Goal: Task Accomplishment & Management: Manage account settings

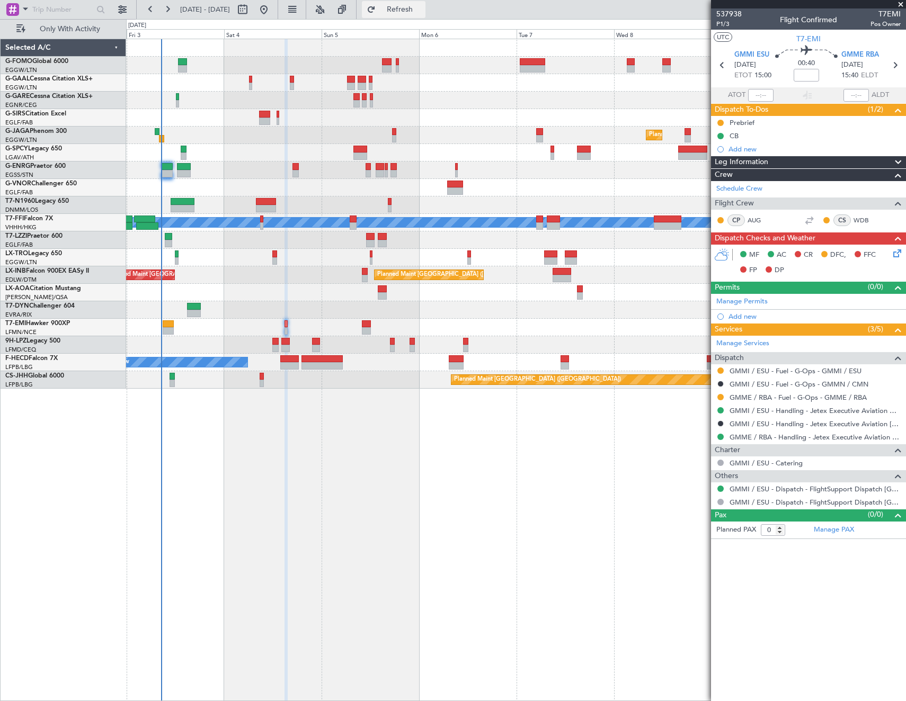
click at [422, 13] on span "Refresh" at bounding box center [400, 9] width 44 height 7
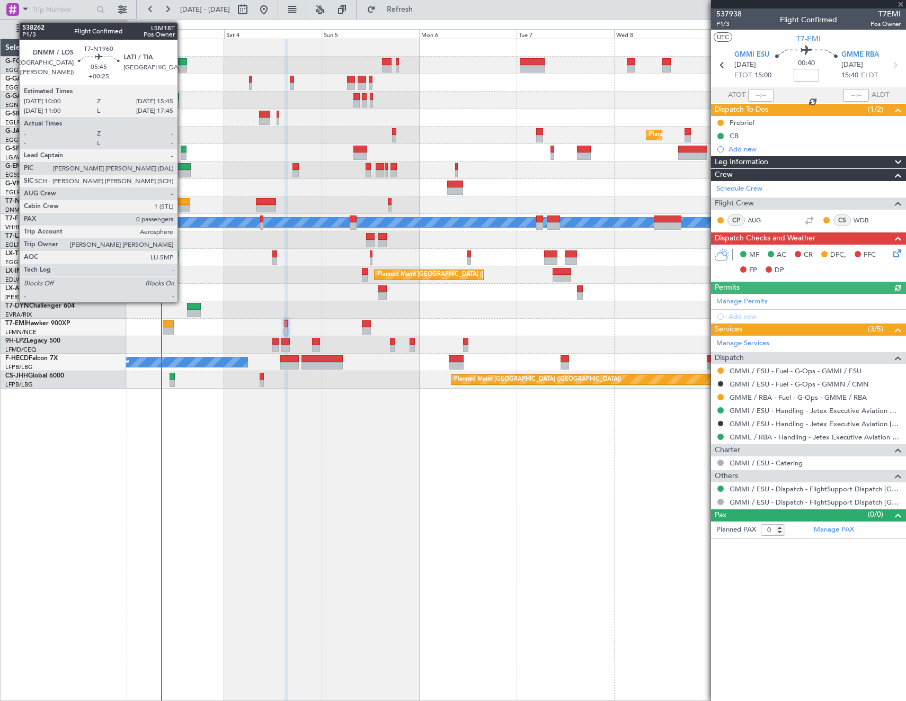
click at [181, 206] on div at bounding box center [179, 208] width 24 height 7
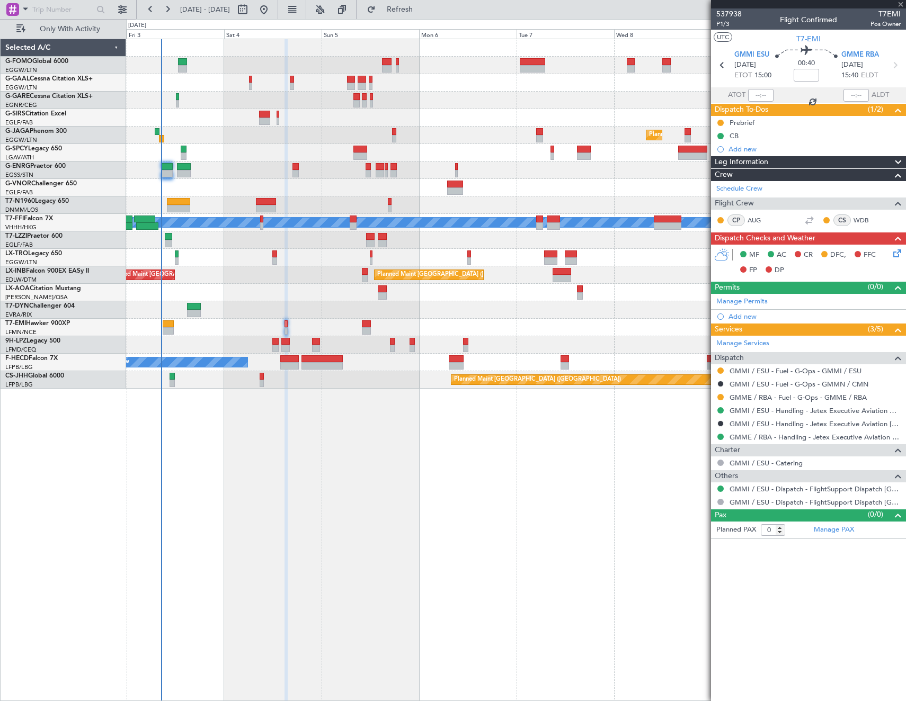
type input "+00:25"
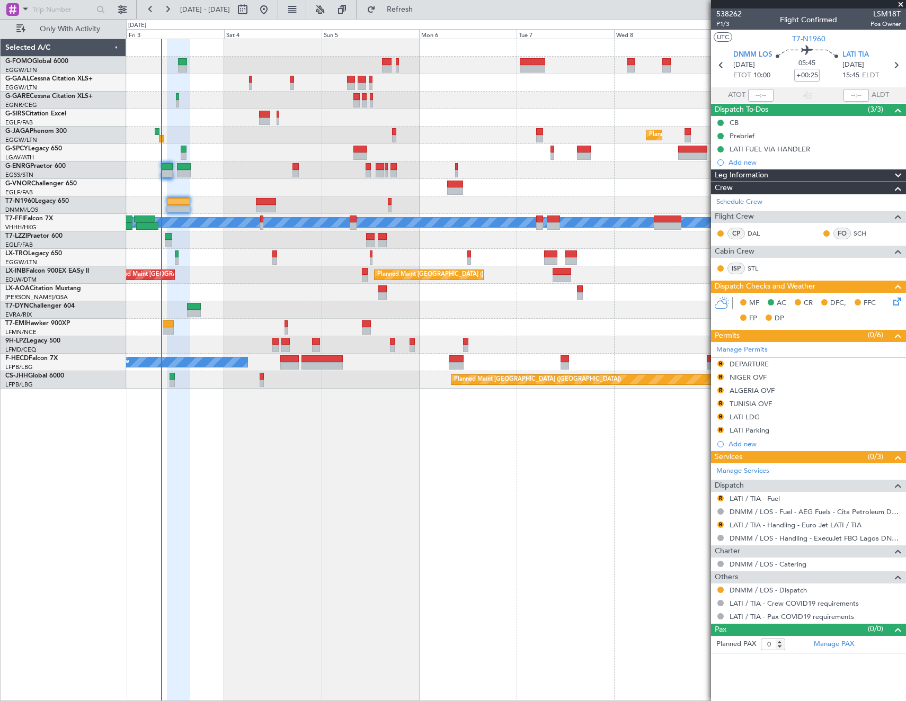
click at [724, 590] on div at bounding box center [720, 590] width 8 height 8
click at [719, 587] on button at bounding box center [720, 590] width 6 height 6
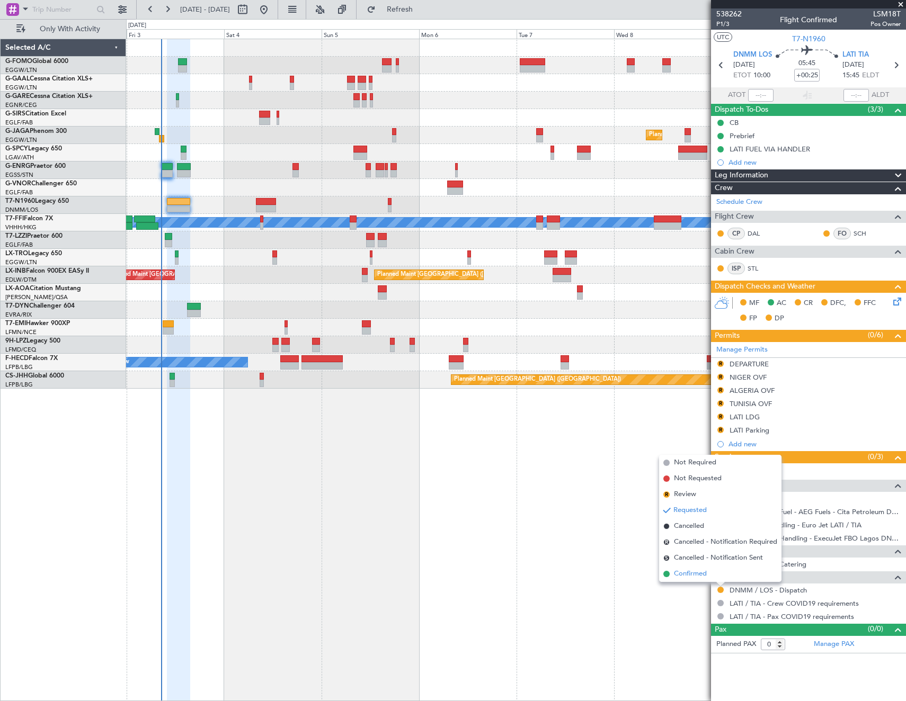
click at [690, 569] on span "Confirmed" at bounding box center [690, 574] width 33 height 11
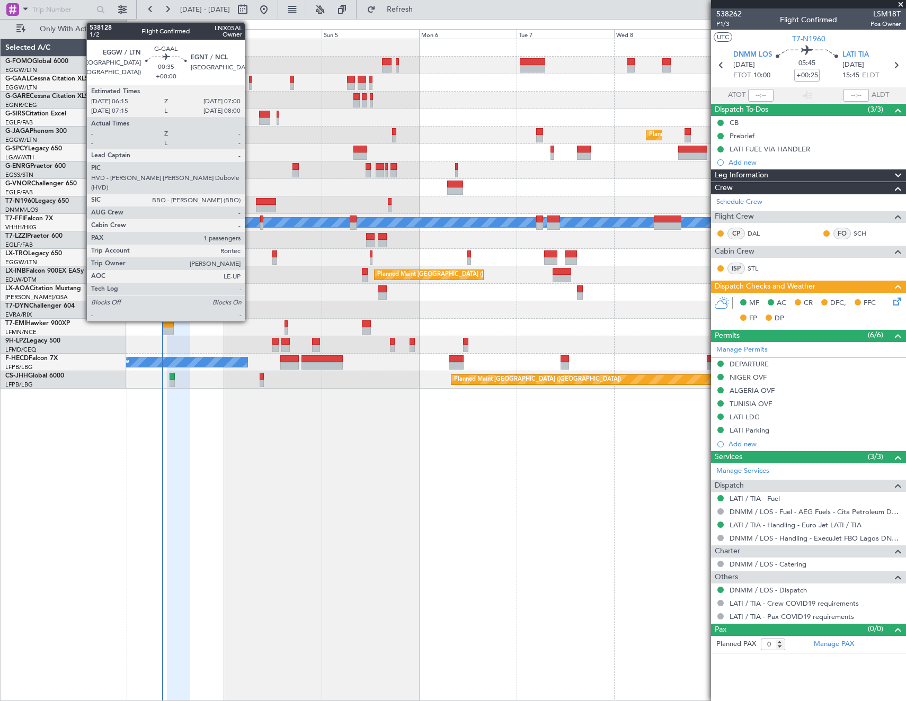
click at [250, 81] on div at bounding box center [250, 79] width 3 height 7
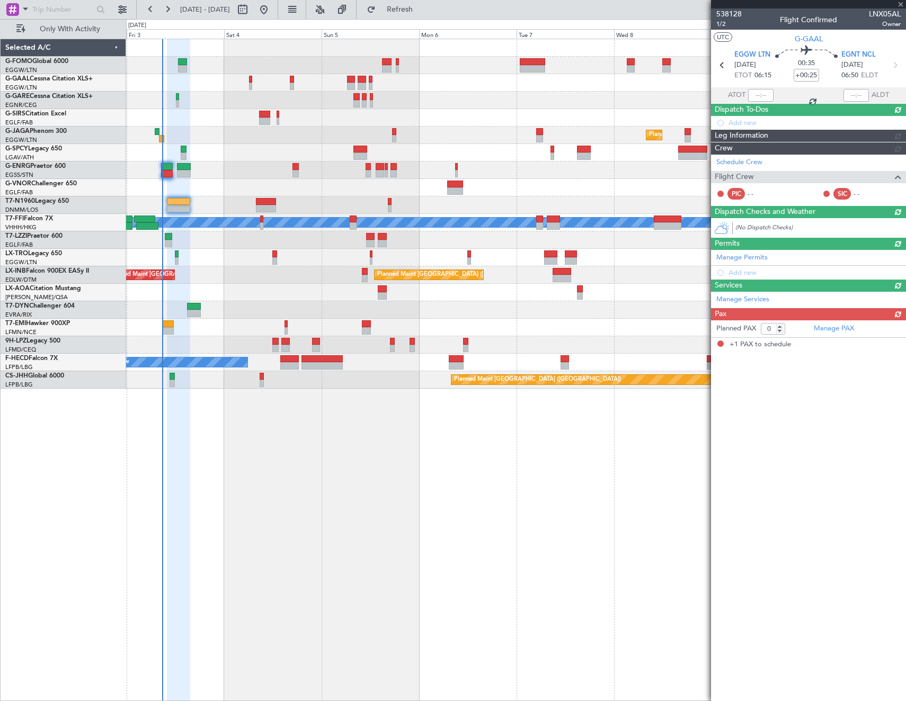
type input "1"
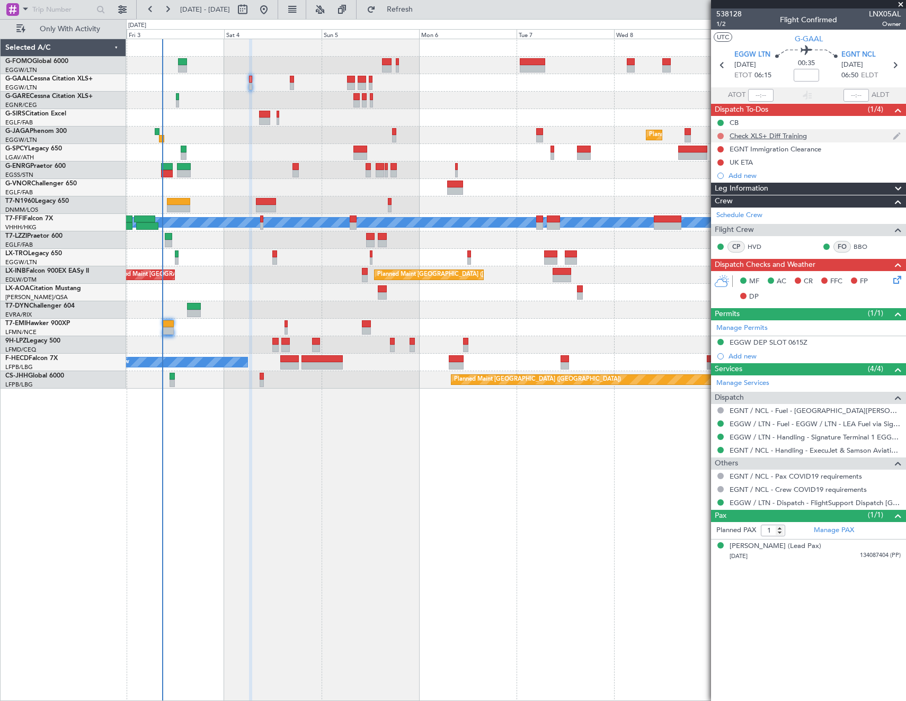
click at [720, 135] on button at bounding box center [720, 136] width 6 height 6
click at [714, 197] on span "Cancelled" at bounding box center [723, 198] width 30 height 11
click at [720, 148] on button at bounding box center [720, 149] width 6 height 6
click at [715, 211] on span "Cancelled" at bounding box center [723, 212] width 30 height 11
click at [720, 161] on button at bounding box center [720, 162] width 6 height 6
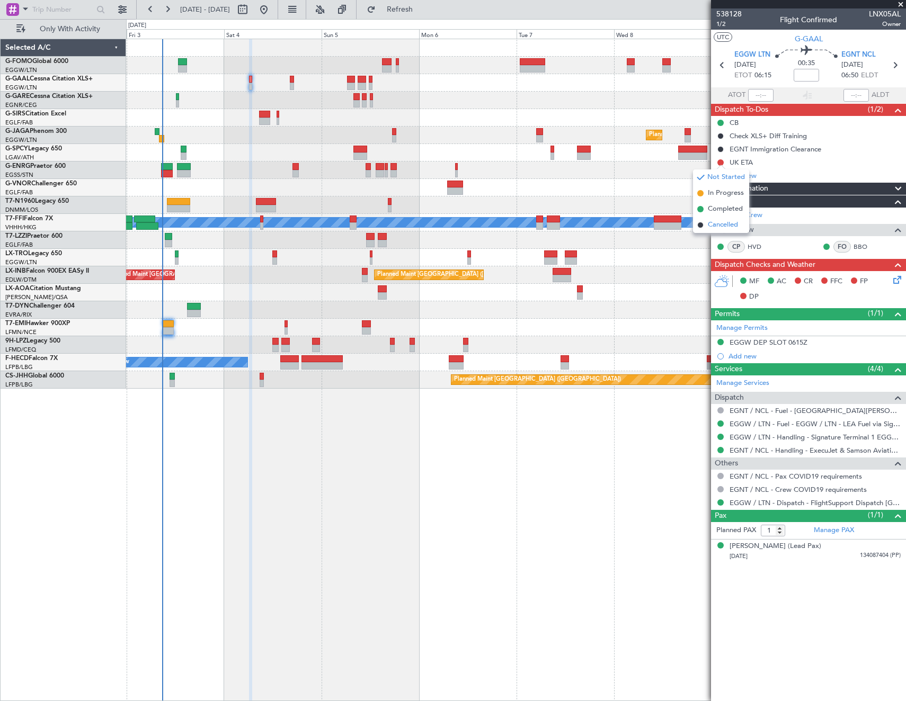
click at [717, 223] on span "Cancelled" at bounding box center [723, 225] width 30 height 11
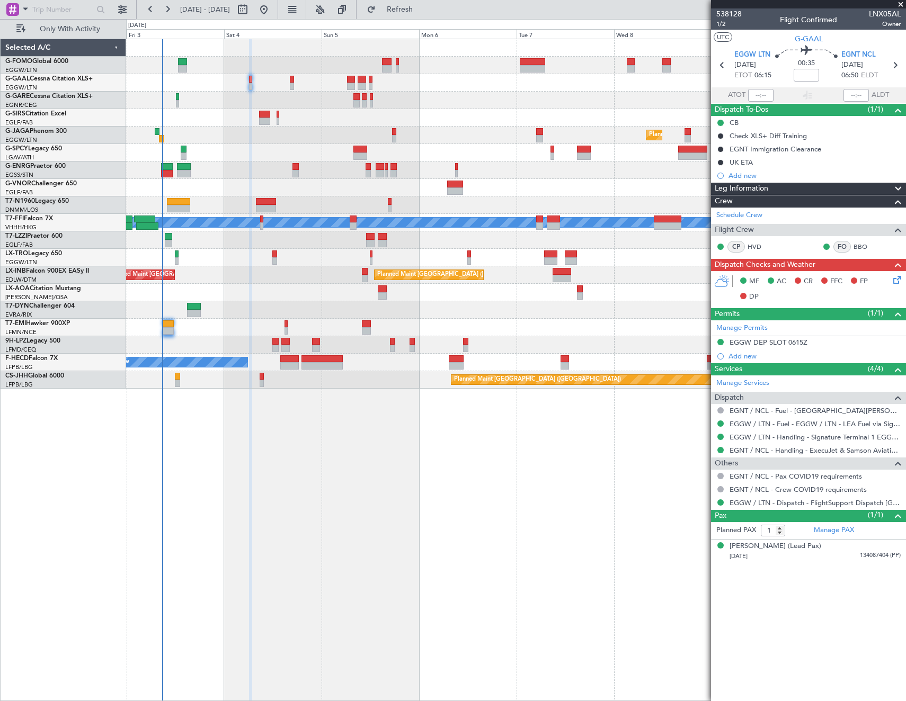
click at [897, 282] on icon at bounding box center [895, 278] width 8 height 8
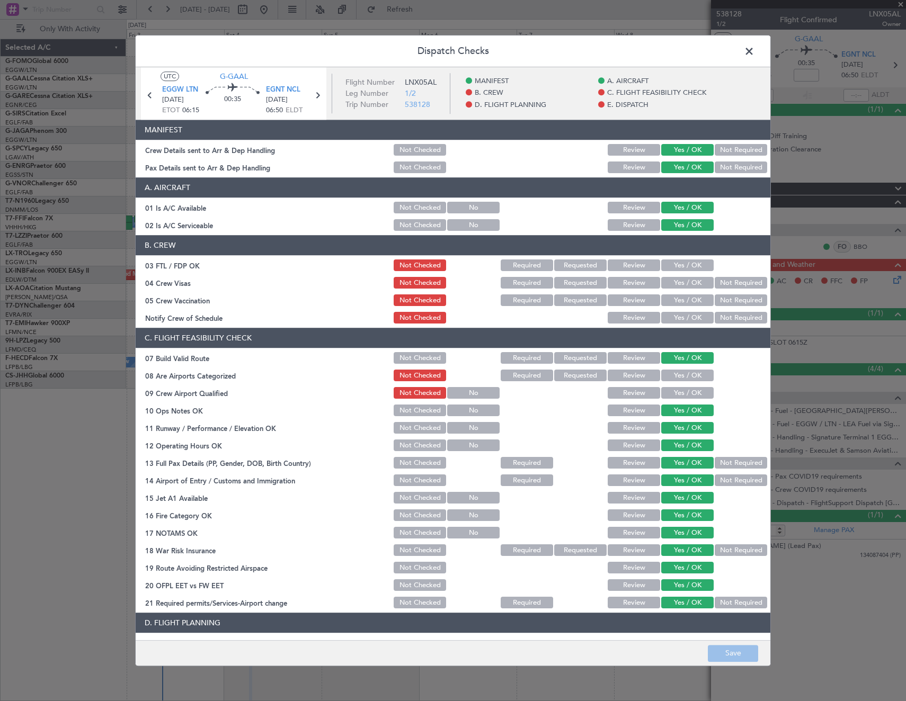
scroll to position [318, 0]
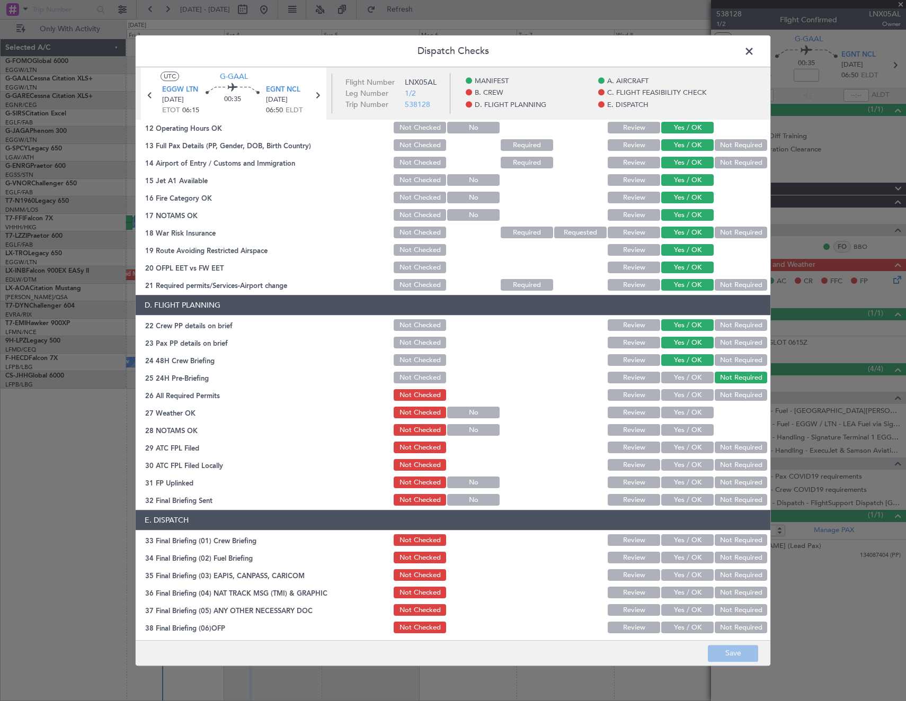
click at [680, 393] on button "Yes / OK" at bounding box center [687, 396] width 52 height 12
click at [735, 654] on button "Save" at bounding box center [733, 653] width 50 height 17
click at [754, 53] on span at bounding box center [754, 53] width 0 height 21
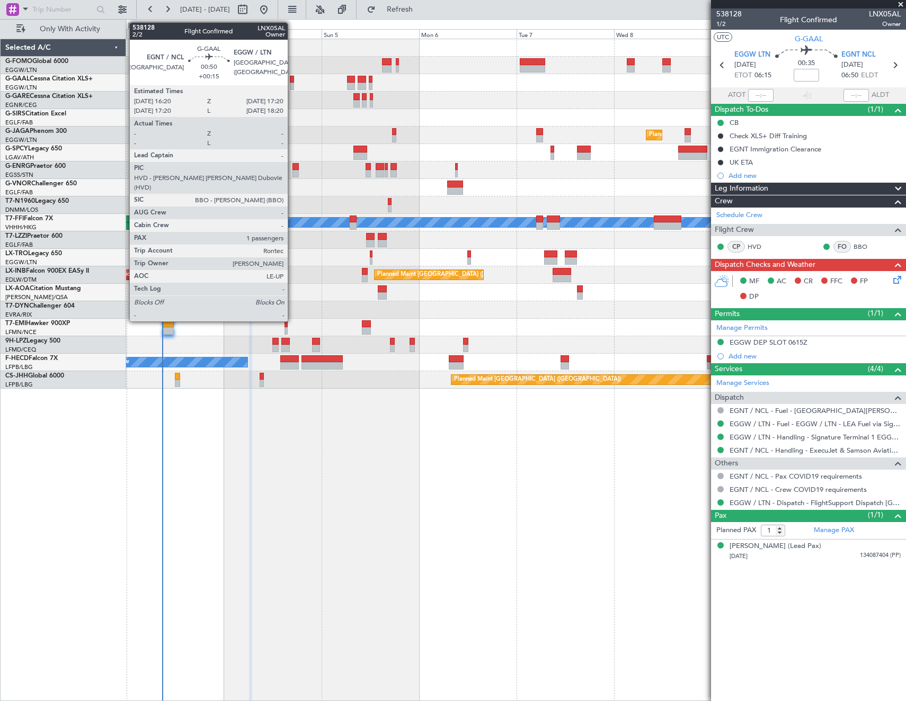
click at [292, 81] on div at bounding box center [292, 79] width 4 height 7
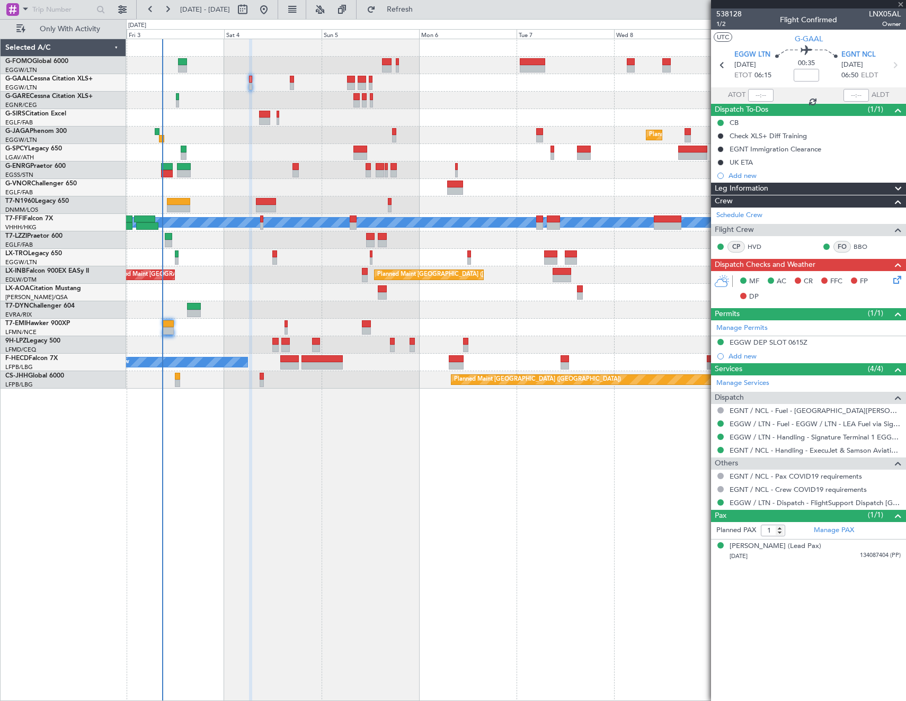
type input "+00:15"
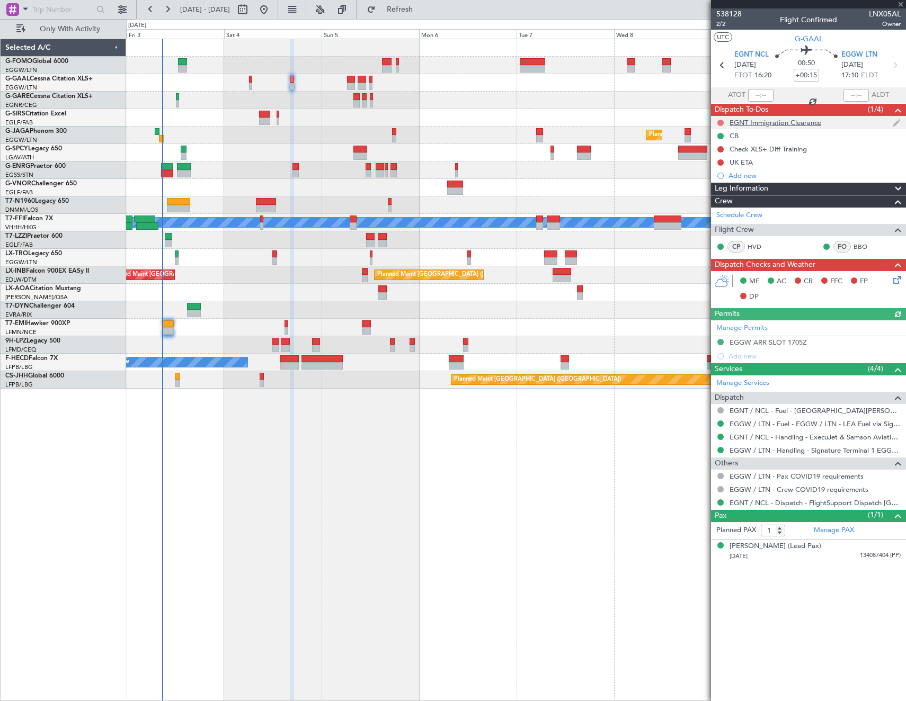
click at [722, 120] on button at bounding box center [720, 123] width 6 height 6
click at [716, 185] on span "Cancelled" at bounding box center [723, 185] width 30 height 11
click at [722, 148] on button at bounding box center [720, 149] width 6 height 6
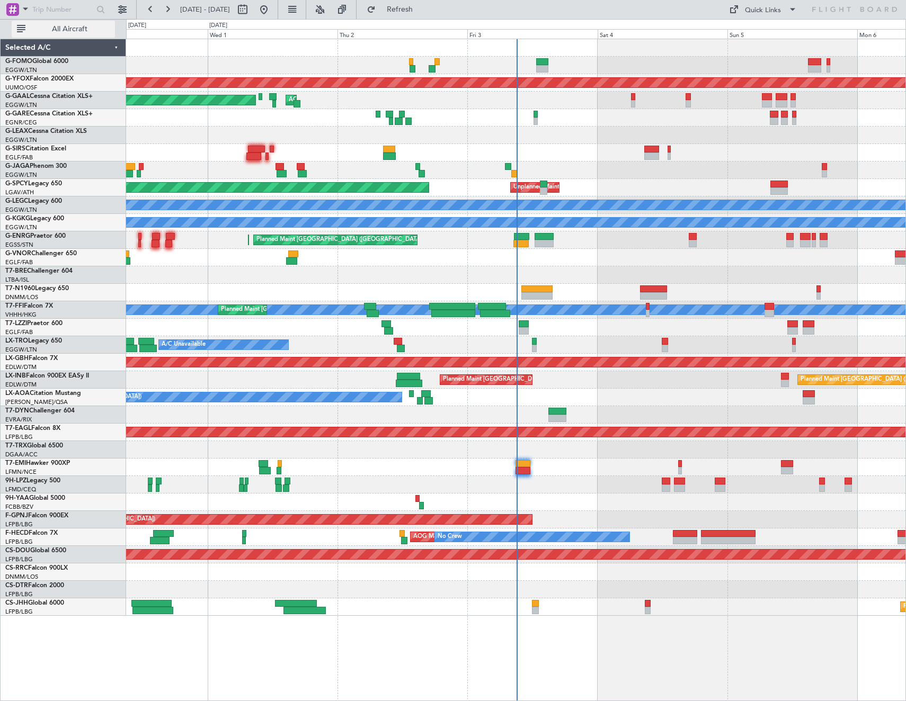
click at [67, 27] on span "All Aircraft" at bounding box center [70, 28] width 84 height 7
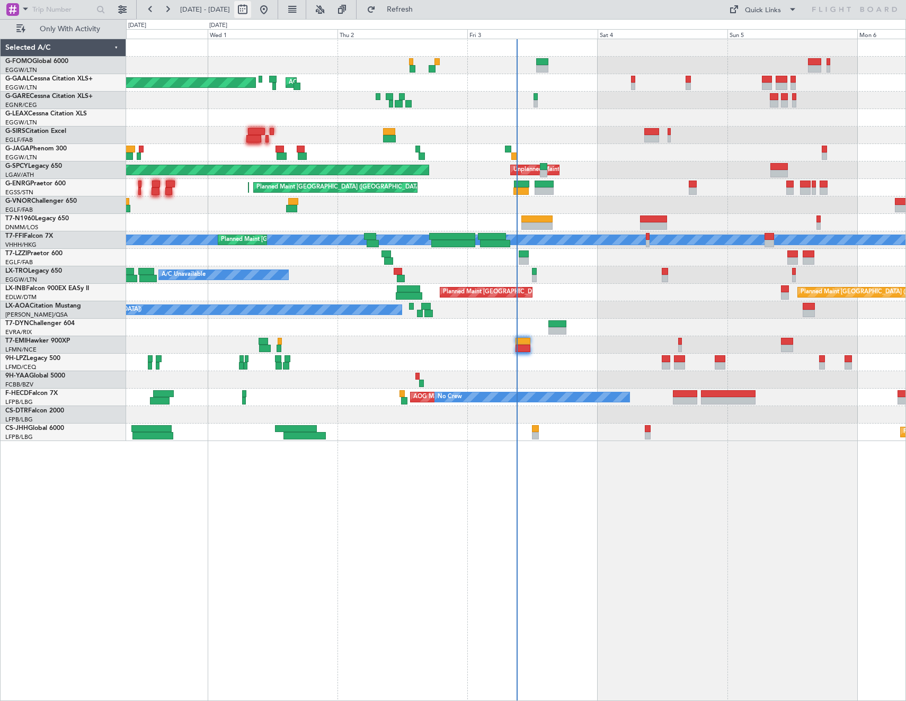
click at [251, 9] on button at bounding box center [242, 9] width 17 height 17
select select "9"
select select "2025"
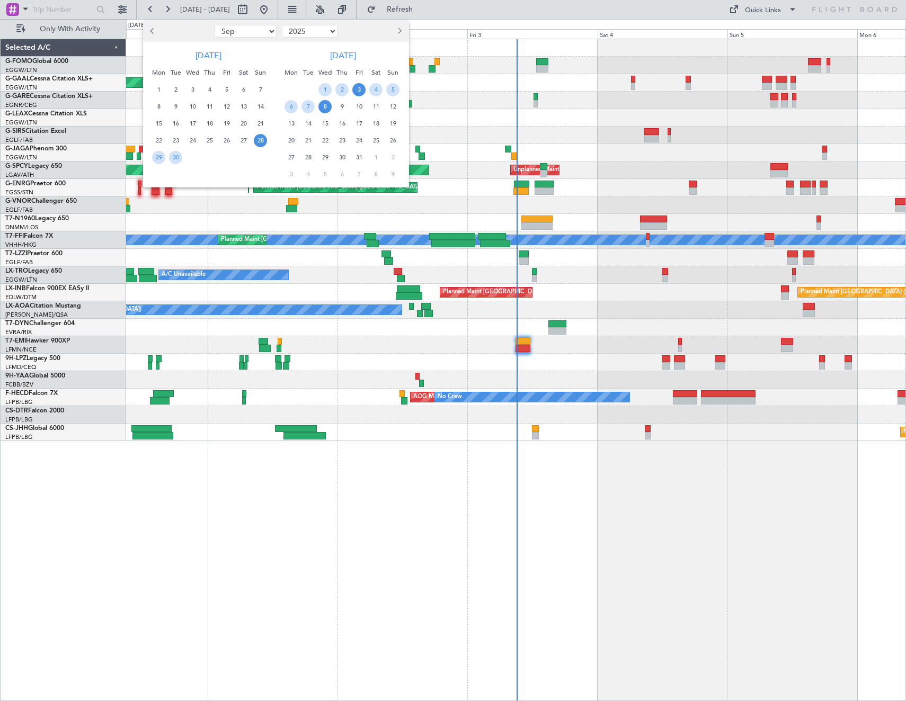
click at [364, 91] on span "3" at bounding box center [358, 89] width 13 height 13
click at [360, 109] on span "10" at bounding box center [358, 106] width 13 height 13
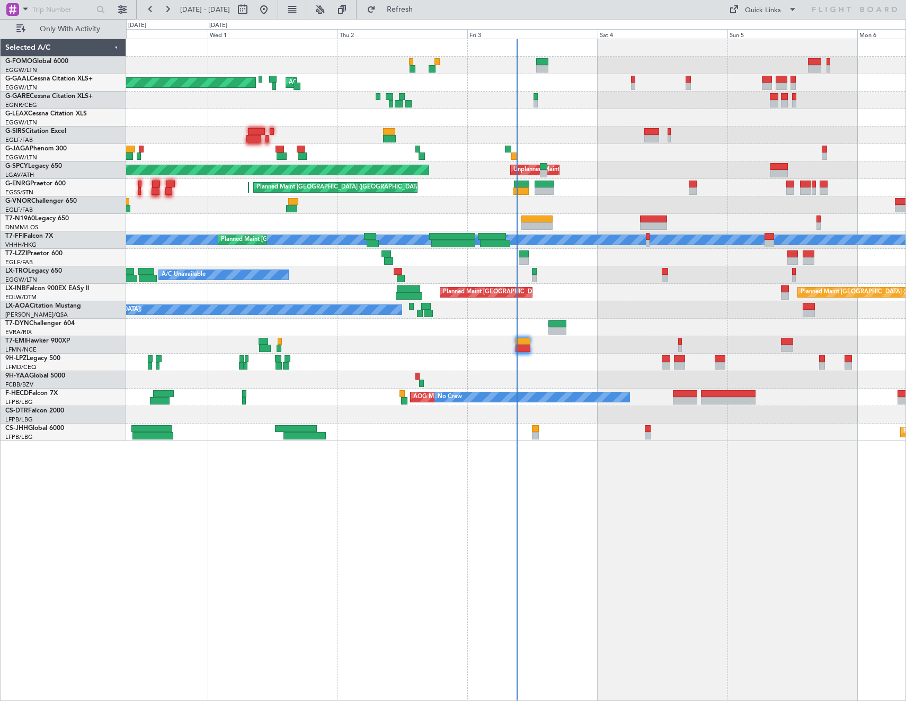
select select "10"
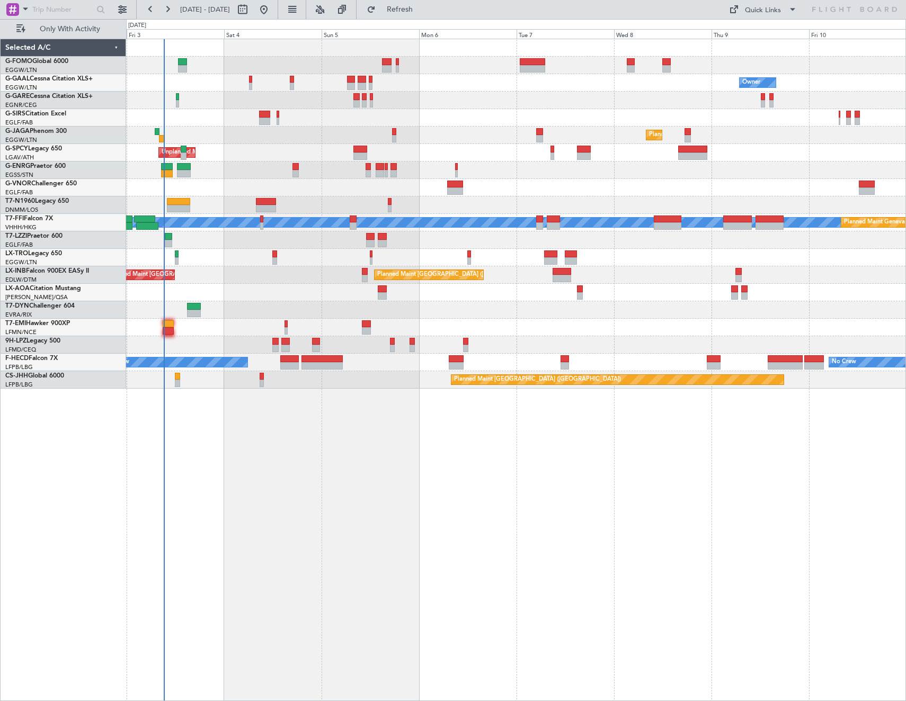
click at [257, 114] on div at bounding box center [515, 117] width 779 height 17
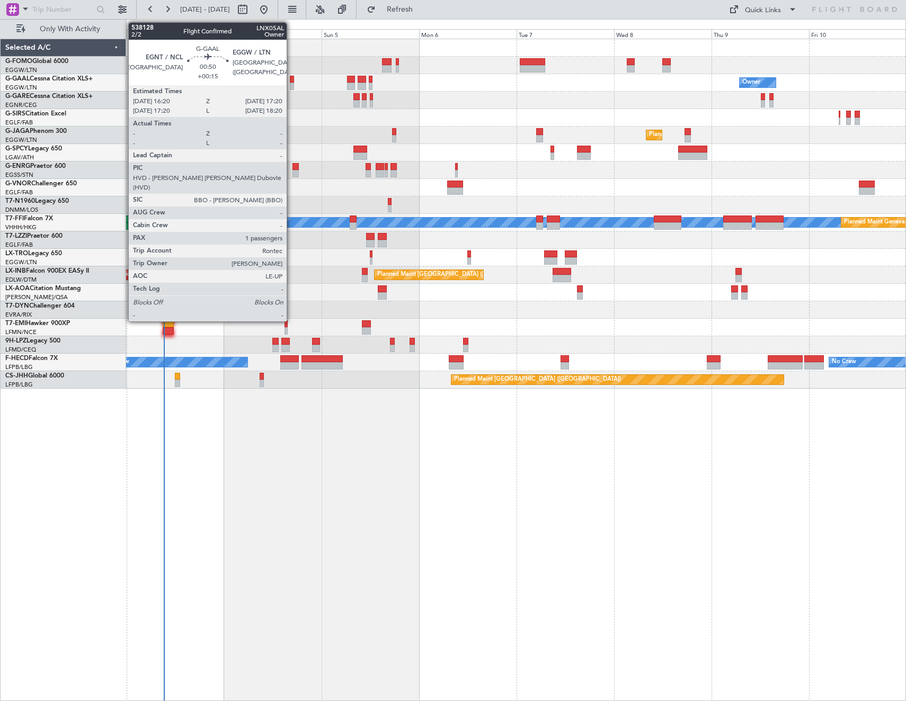
click at [291, 78] on div at bounding box center [292, 79] width 4 height 7
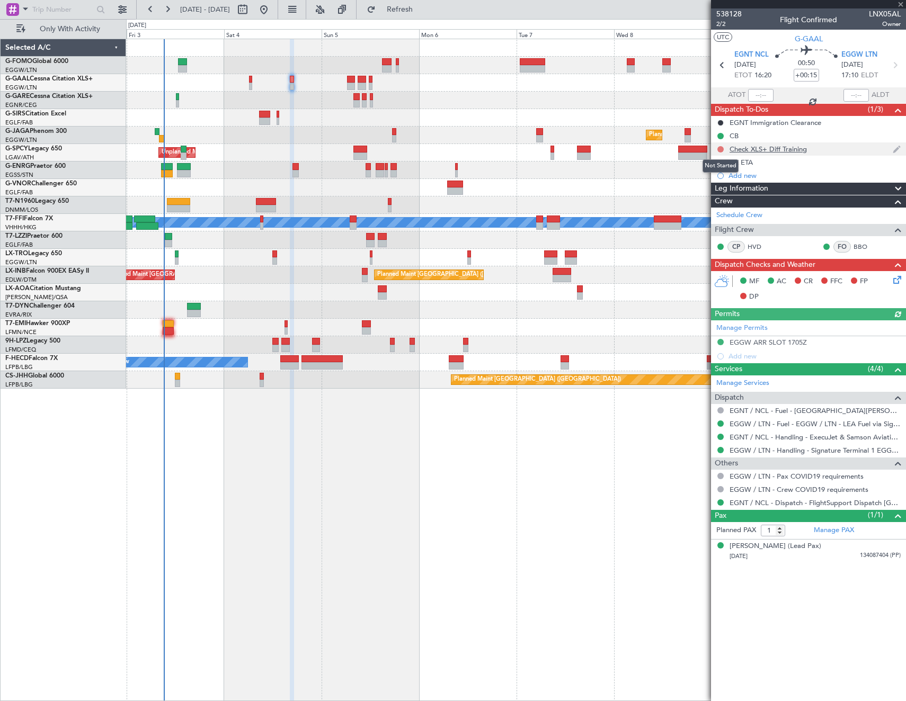
click at [722, 149] on button at bounding box center [720, 149] width 6 height 6
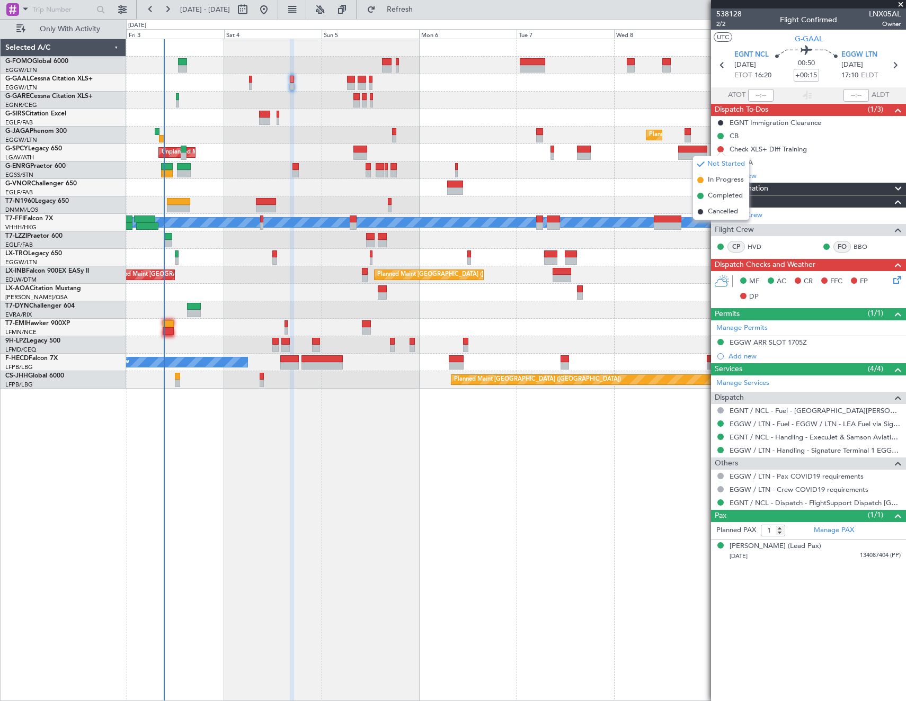
drag, startPoint x: 726, startPoint y: 213, endPoint x: 725, endPoint y: 184, distance: 29.2
click at [726, 213] on span "Cancelled" at bounding box center [723, 212] width 30 height 11
drag, startPoint x: 720, startPoint y: 161, endPoint x: 720, endPoint y: 172, distance: 11.1
click at [720, 161] on button at bounding box center [720, 162] width 6 height 6
drag, startPoint x: 718, startPoint y: 225, endPoint x: 725, endPoint y: 334, distance: 109.8
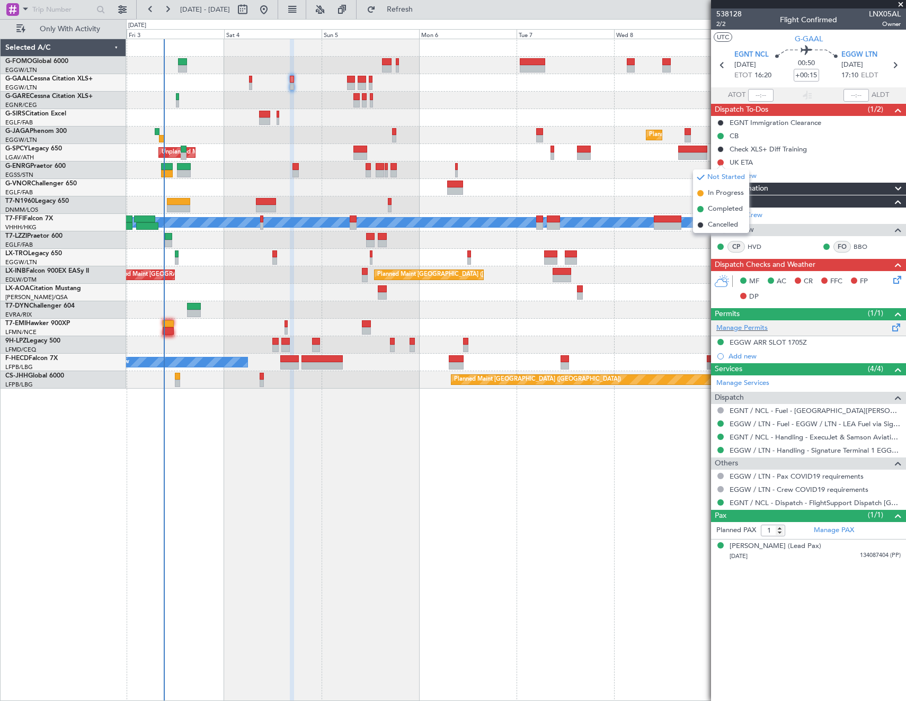
click at [718, 225] on span "Cancelled" at bounding box center [723, 225] width 30 height 11
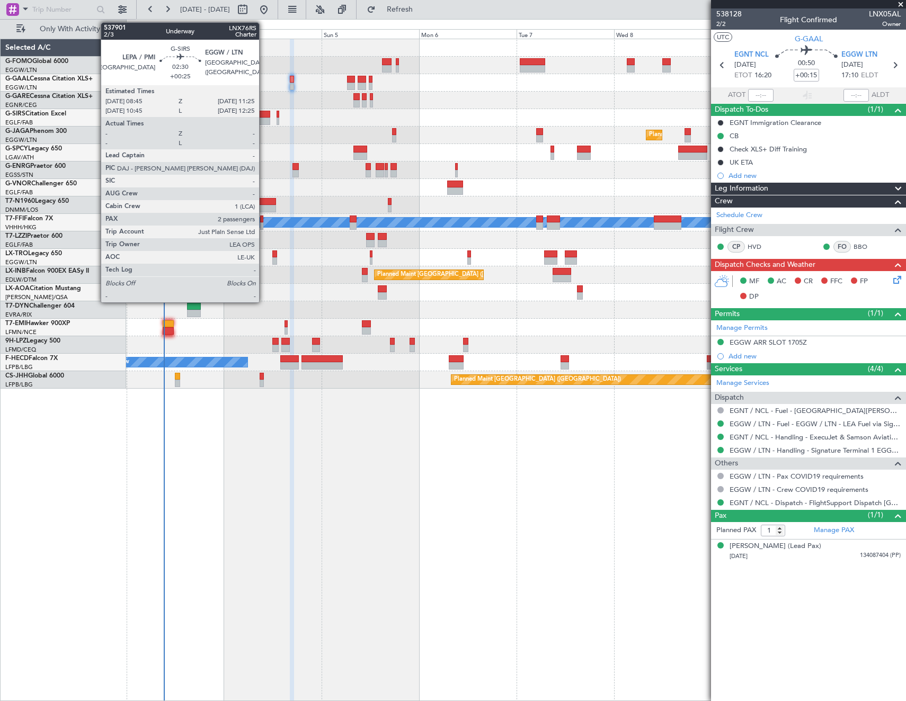
click at [264, 114] on div at bounding box center [264, 114] width 11 height 7
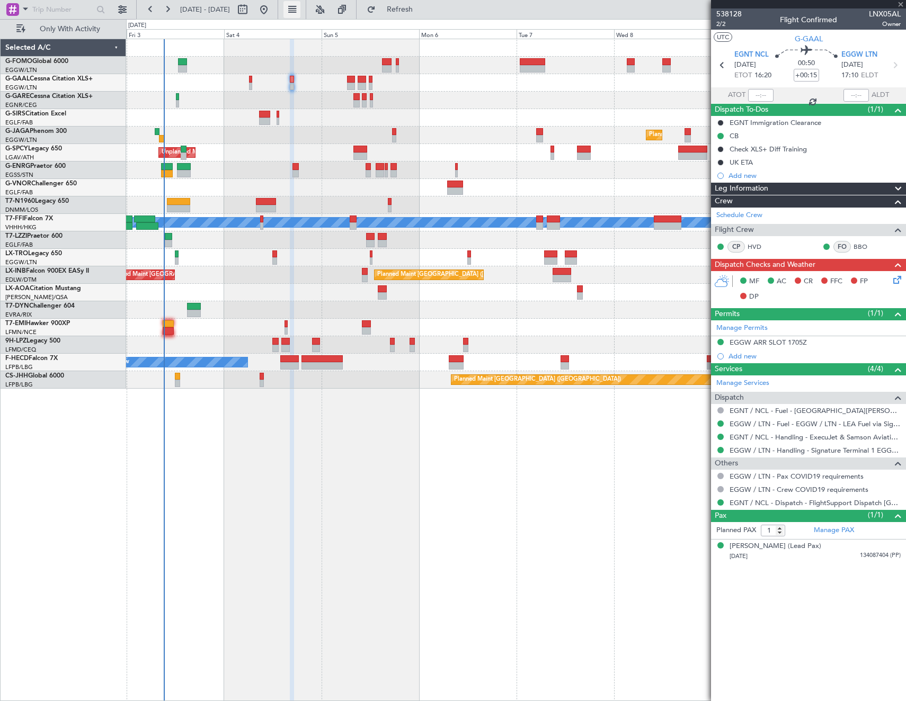
type input "+00:25"
type input "2"
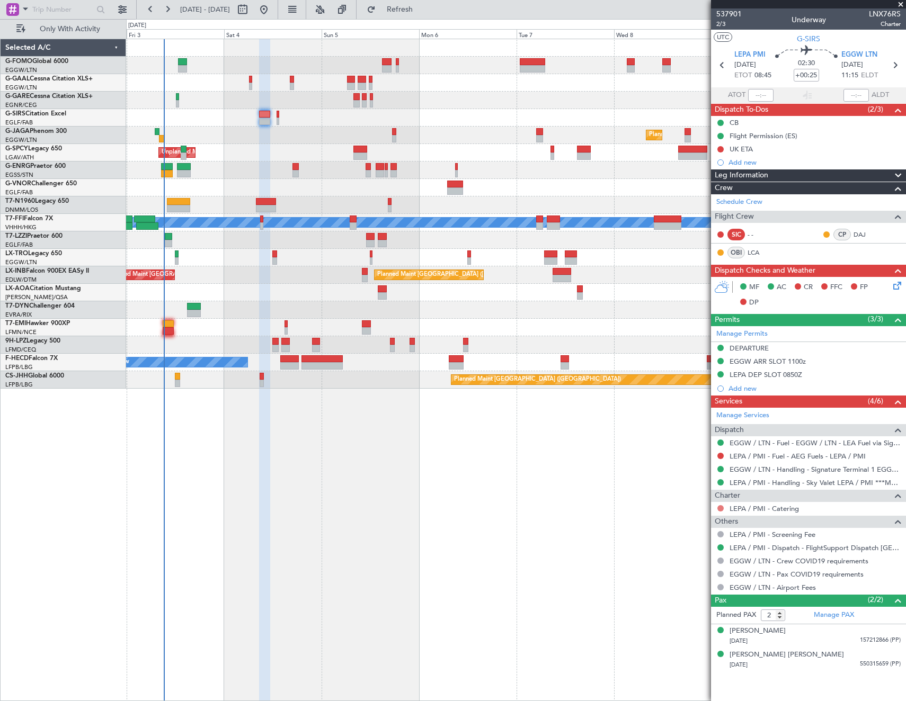
click at [721, 506] on button at bounding box center [720, 508] width 6 height 6
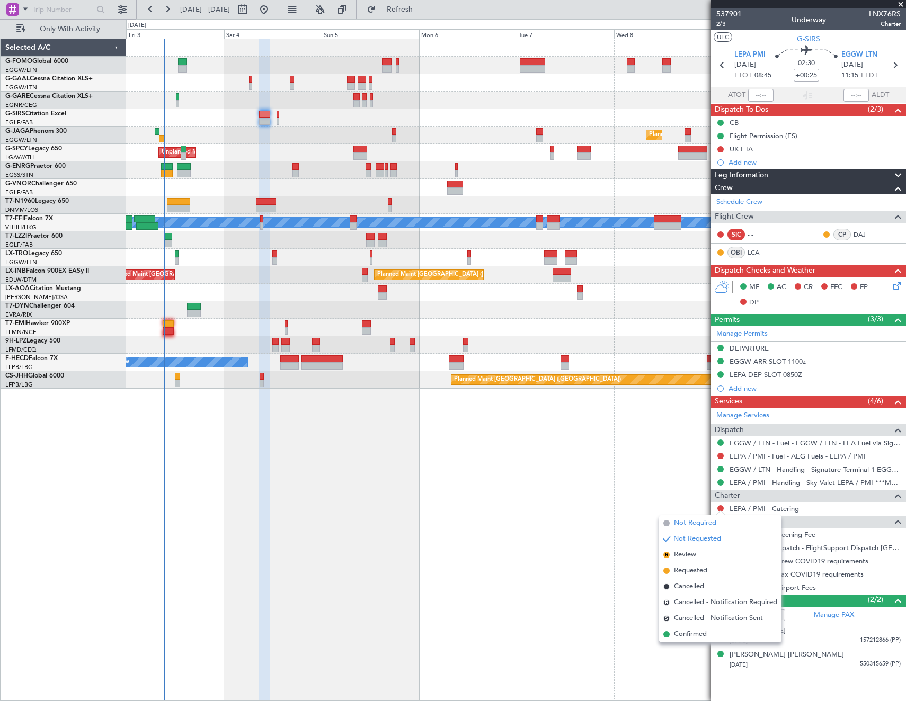
click at [668, 521] on span at bounding box center [666, 523] width 6 height 6
